Goal: Find specific fact: Find specific fact

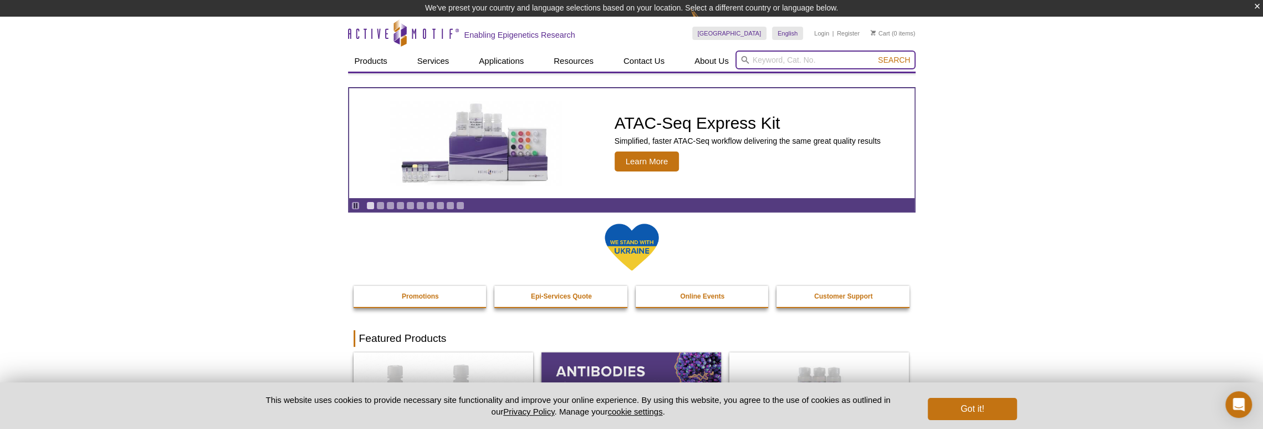
click at [756, 59] on input "search" at bounding box center [826, 59] width 180 height 19
paste input "54002"
type input "54002"
click at [875, 55] on button "Search" at bounding box center [894, 60] width 39 height 10
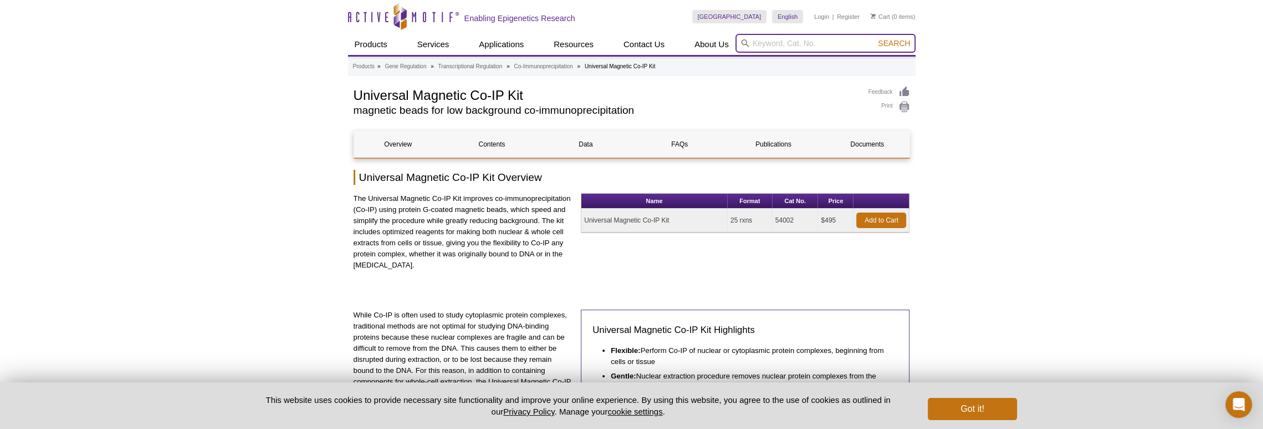
click at [767, 47] on input "search" at bounding box center [826, 43] width 180 height 19
paste input "54002"
type input "54002"
click at [875, 38] on button "Search" at bounding box center [894, 43] width 39 height 10
